Goal: Transaction & Acquisition: Purchase product/service

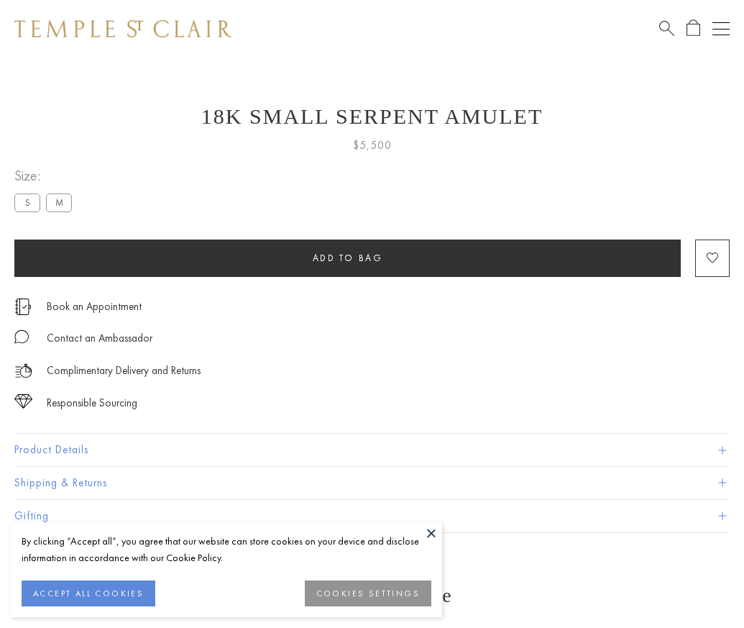
click at [347, 258] on span "Add to bag" at bounding box center [348, 258] width 70 height 12
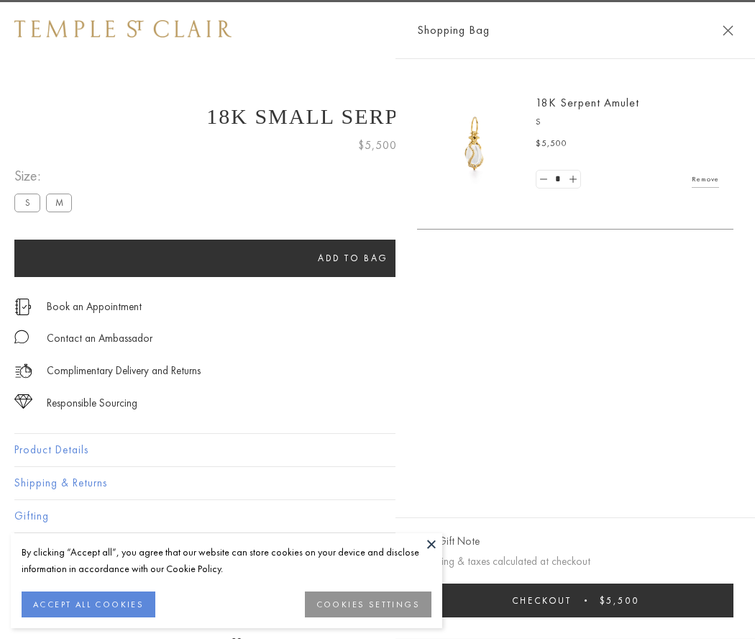
click at [678, 600] on button "Checkout $5,500" at bounding box center [575, 600] width 316 height 34
